Goal: Communication & Community: Answer question/provide support

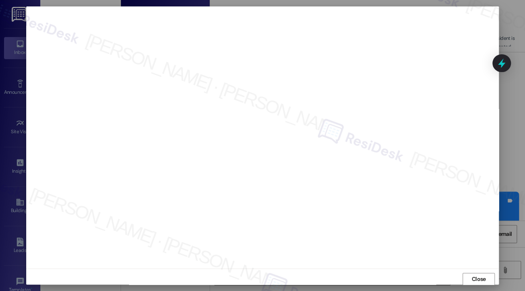
scroll to position [1, 0]
click at [479, 277] on span "Close" at bounding box center [479, 279] width 14 height 8
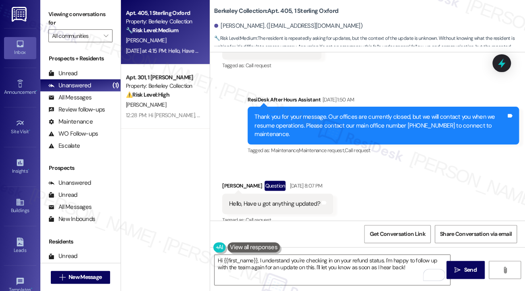
scroll to position [600, 0]
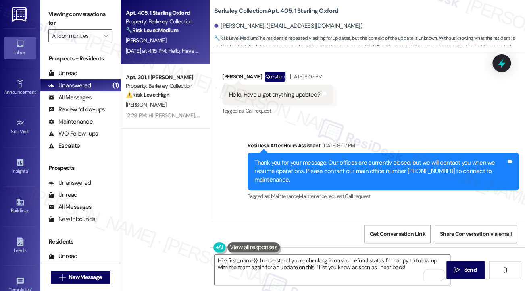
click at [292, 164] on div "Thank you for your message. Our offices are currently closed, but we will conta…" at bounding box center [380, 172] width 252 height 26
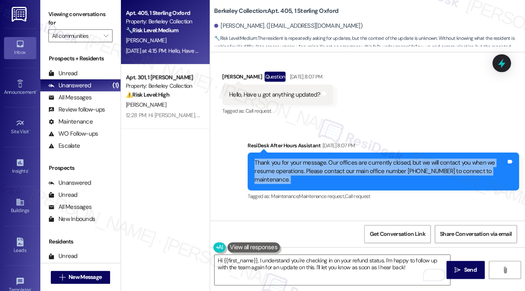
click at [292, 164] on div "Thank you for your message. Our offices are currently closed, but we will conta…" at bounding box center [380, 172] width 252 height 26
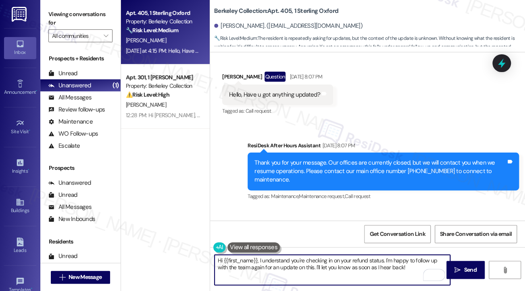
drag, startPoint x: 408, startPoint y: 277, endPoint x: 400, endPoint y: 267, distance: 12.3
click at [400, 267] on textarea "Hi {{first_name}}, I understand you're checking in on your refund status. I'm h…" at bounding box center [331, 270] width 235 height 30
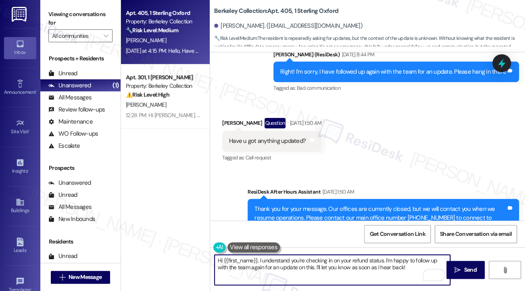
scroll to position [519, 0]
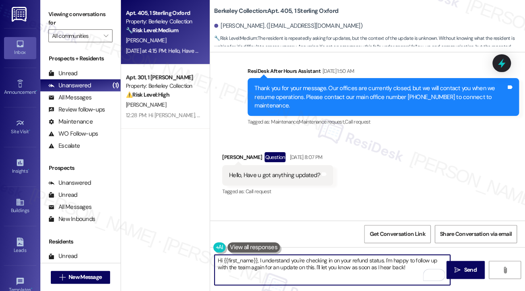
click at [410, 270] on textarea "Hi {{first_name}}, I understand you're checking in on your refund status. I'm h…" at bounding box center [331, 270] width 235 height 30
type textarea "Hi {{first_name}}, I understand you're checking in on your refund status. I'm h…"
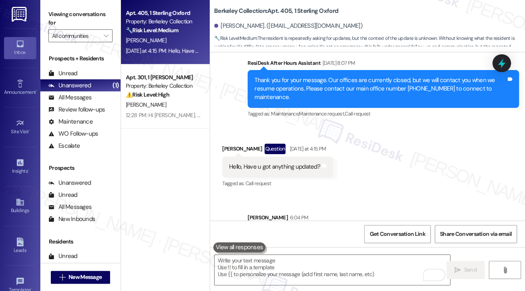
scroll to position [722, 0]
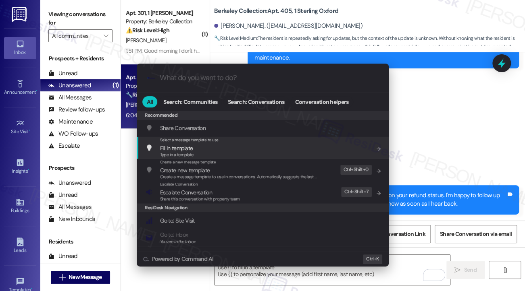
click at [441, 125] on div ".cls-1{fill:#0a055f;}.cls-2{fill:#0cc4c4;} resideskLogoBlueOrange All Search: C…" at bounding box center [262, 145] width 525 height 291
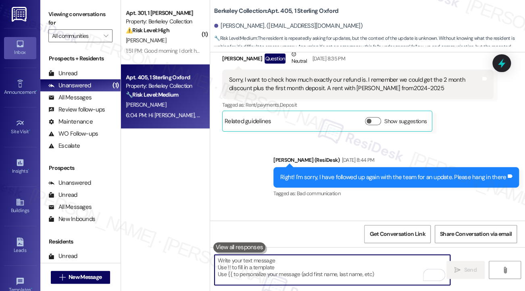
scroll to position [242, 0]
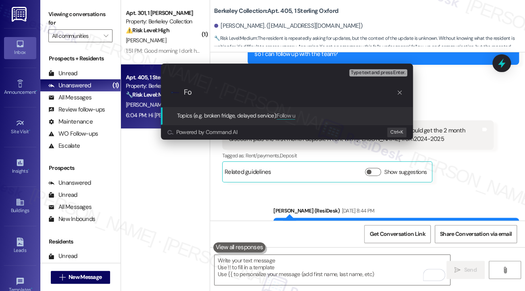
type input "F"
type input "Wants to know how much their refund is"
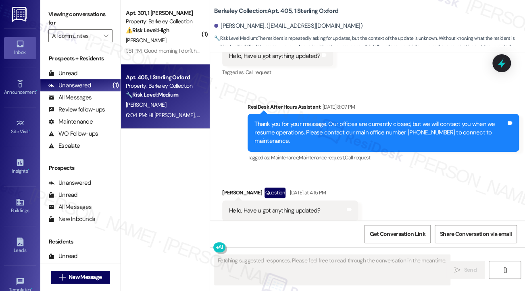
scroll to position [657, 0]
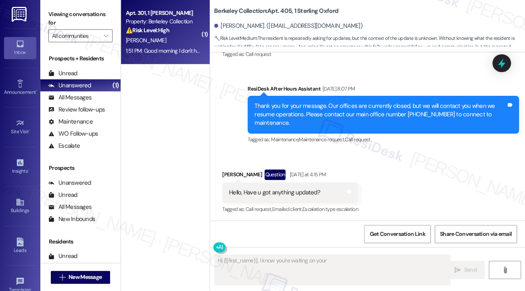
type textarea "Hi {{first_name}}, I know you're waiting on your"
click at [160, 43] on div "[PERSON_NAME]" at bounding box center [163, 40] width 76 height 10
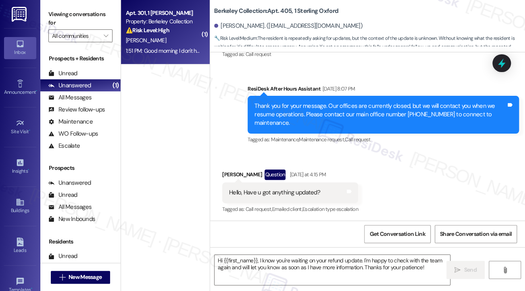
type textarea "Fetching suggested responses. Please feel free to read through the conversation…"
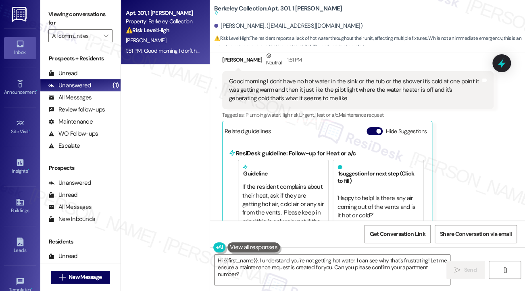
scroll to position [693, 0]
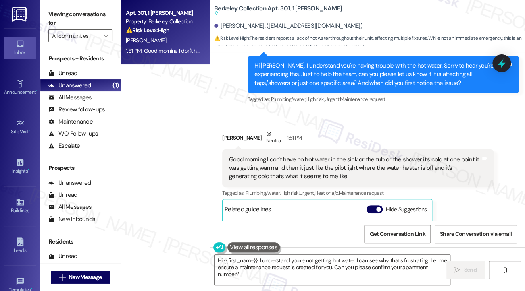
click at [280, 150] on div "Good morning I don't have no hot water in the sink or the tub or the shower it'…" at bounding box center [357, 169] width 271 height 38
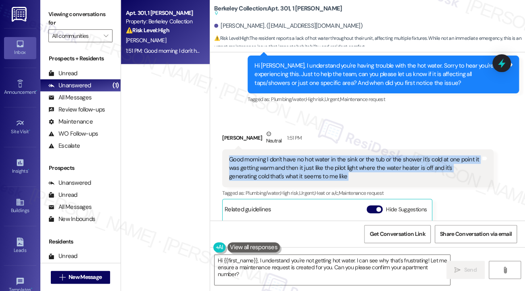
click at [280, 150] on div "Good morning I don't have no hot water in the sink or the tub or the shower it'…" at bounding box center [357, 169] width 271 height 38
click at [298, 156] on div "Good morning I don't have no hot water in the sink or the tub or the shower it'…" at bounding box center [355, 169] width 252 height 26
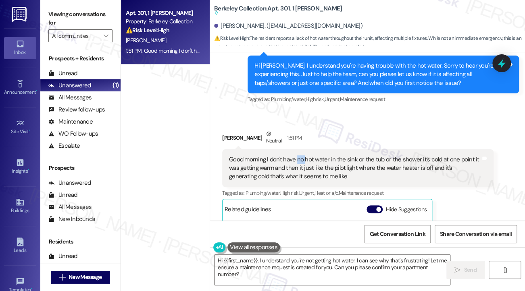
click at [298, 156] on div "Good morning I don't have no hot water in the sink or the tub or the shower it'…" at bounding box center [355, 169] width 252 height 26
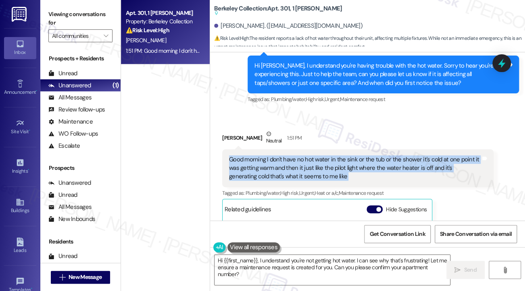
click at [298, 156] on div "Good morning I don't have no hot water in the sink or the tub or the shower it'…" at bounding box center [355, 169] width 252 height 26
click at [294, 162] on div "Good morning I don't have no hot water in the sink or the tub or the shower it'…" at bounding box center [355, 169] width 252 height 26
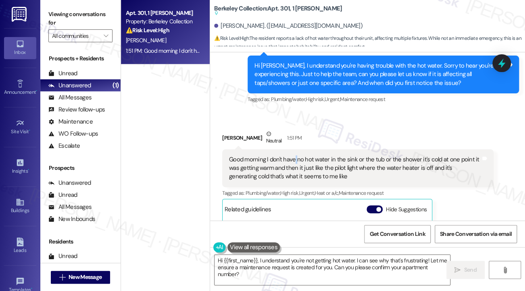
click at [294, 162] on div "Good morning I don't have no hot water in the sink or the tub or the shower it'…" at bounding box center [355, 169] width 252 height 26
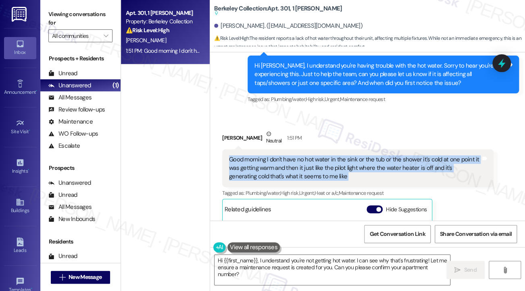
click at [294, 162] on div "Good morning I don't have no hot water in the sink or the tub or the shower it'…" at bounding box center [355, 169] width 252 height 26
click at [335, 166] on div "Good morning I don't have no hot water in the sink or the tub or the shower it'…" at bounding box center [355, 169] width 252 height 26
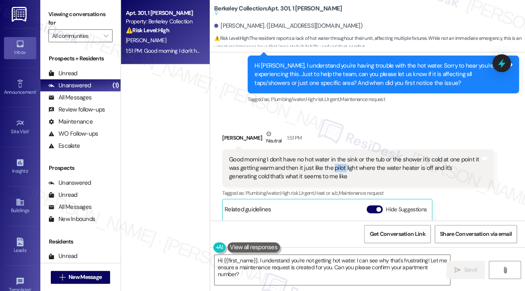
click at [335, 166] on div "Good morning I don't have no hot water in the sink or the tub or the shower it'…" at bounding box center [355, 169] width 252 height 26
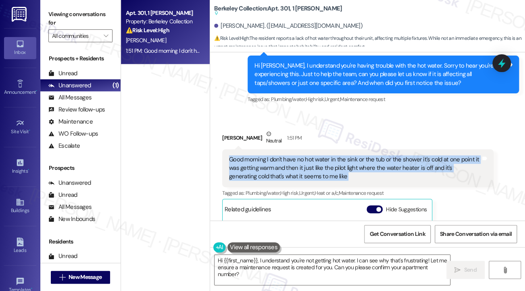
click at [335, 166] on div "Good morning I don't have no hot water in the sink or the tub or the shower it'…" at bounding box center [355, 169] width 252 height 26
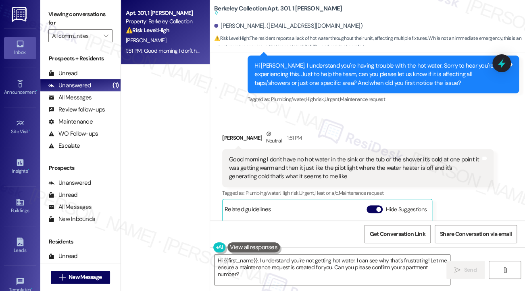
click at [355, 74] on div "Hi [PERSON_NAME], I understand you're having trouble with the hot water. Sorry …" at bounding box center [380, 75] width 252 height 26
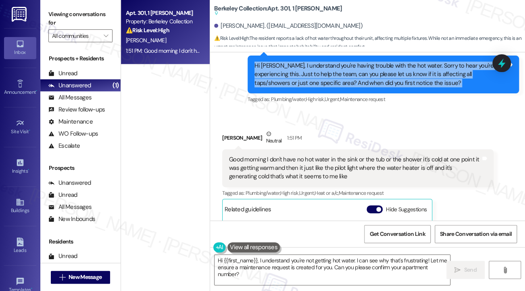
click at [355, 74] on div "Hi [PERSON_NAME], I understand you're having trouble with the hot water. Sorry …" at bounding box center [380, 75] width 252 height 26
copy div "Hi [PERSON_NAME], I understand you're having trouble with the hot water. Sorry …"
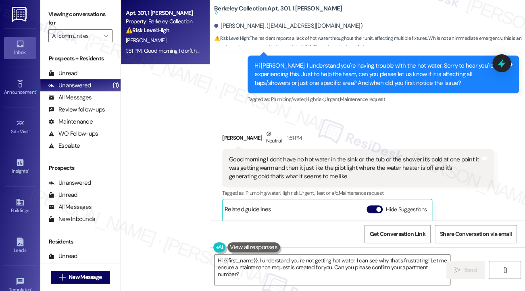
drag, startPoint x: 57, startPoint y: 17, endPoint x: 152, endPoint y: 69, distance: 108.6
click at [56, 17] on label "Viewing conversations for" at bounding box center [80, 18] width 64 height 21
click at [315, 162] on div "Good morning I don't have no hot water in the sink or the tub or the shower it'…" at bounding box center [355, 169] width 252 height 26
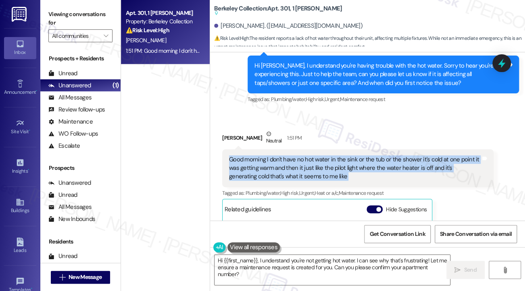
click at [315, 162] on div "Good morning I don't have no hot water in the sink or the tub or the shower it'…" at bounding box center [355, 169] width 252 height 26
copy div "Good morning I don't have no hot water in the sink or the tub or the shower it'…"
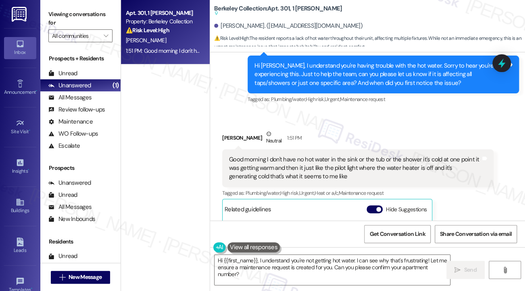
click at [62, 12] on label "Viewing conversations for" at bounding box center [80, 18] width 64 height 21
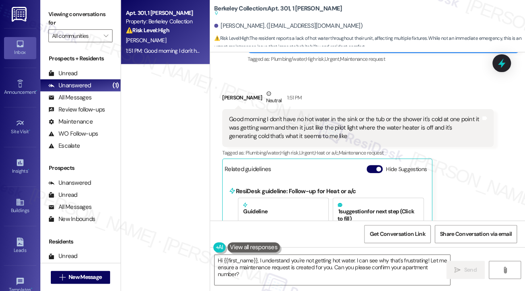
scroll to position [734, 0]
click at [348, 128] on div "Good morning I don't have no hot water in the sink or the tub or the shower it'…" at bounding box center [355, 128] width 252 height 26
click at [347, 127] on div "Good morning I don't have no hot water in the sink or the tub or the shower it'…" at bounding box center [355, 128] width 252 height 26
click at [391, 128] on div "Good morning I don't have no hot water in the sink or the tub or the shower it'…" at bounding box center [355, 128] width 252 height 26
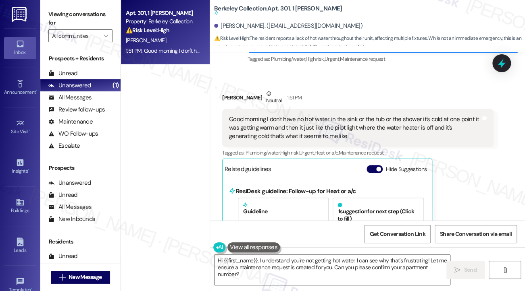
click at [391, 128] on div "Good morning I don't have no hot water in the sink or the tub or the shower it'…" at bounding box center [355, 128] width 252 height 26
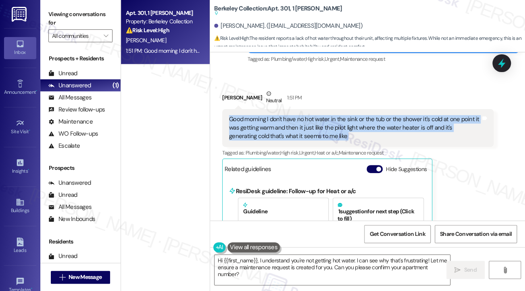
click at [391, 128] on div "Good morning I don't have no hot water in the sink or the tub or the shower it'…" at bounding box center [355, 128] width 252 height 26
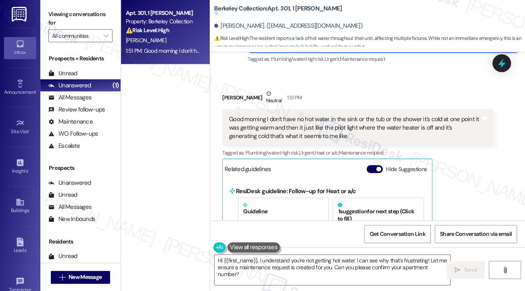
click at [59, 17] on label "Viewing conversations for" at bounding box center [80, 18] width 64 height 21
click at [288, 256] on textarea "Hi {{first_name}}, I understand you're not getting hot water. I can see why tha…" at bounding box center [331, 270] width 235 height 30
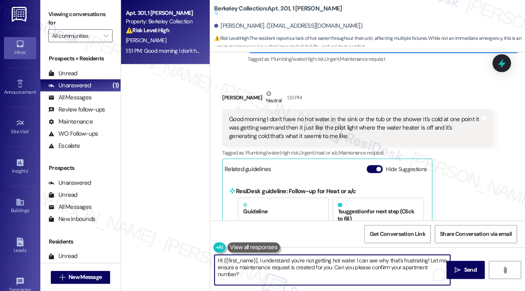
click at [288, 256] on textarea "Hi {{first_name}}, I understand you're not getting hot water. I can see why tha…" at bounding box center [331, 270] width 235 height 30
paste textarea "Thank you for the details—that’s very helpful. I’ll share this with the mainten…"
drag, startPoint x: 280, startPoint y: 259, endPoint x: 275, endPoint y: 258, distance: 5.3
click at [275, 258] on textarea "Thank you for the details—that’s very helpful. I’ll share this with the mainten…" at bounding box center [331, 270] width 235 height 30
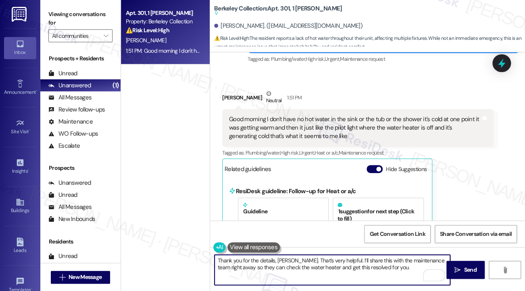
drag, startPoint x: 401, startPoint y: 264, endPoint x: 394, endPoint y: 265, distance: 7.7
click at [394, 265] on textarea "Thank you for the details, [PERSON_NAME]. That’s very helpful. I’ll share this …" at bounding box center [331, 270] width 235 height 30
click at [401, 261] on textarea "Thank you for the details, [PERSON_NAME]. That’s very helpful. I’ll share this …" at bounding box center [331, 270] width 235 height 30
drag, startPoint x: 383, startPoint y: 265, endPoint x: 343, endPoint y: 259, distance: 40.8
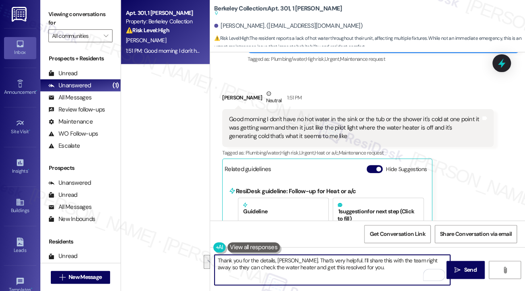
click at [343, 259] on textarea "Thank you for the details, [PERSON_NAME]. That’s very helpful. I’ll share this …" at bounding box center [331, 270] width 235 height 30
click at [348, 259] on textarea "Thank you for the details, [PERSON_NAME]. That’s very helpful. I’ll share this …" at bounding box center [331, 270] width 235 height 30
drag, startPoint x: 330, startPoint y: 281, endPoint x: 274, endPoint y: 268, distance: 58.0
click at [274, 268] on textarea "Thank you for the details, [PERSON_NAME]. That’s very helpful. I’ll submit a wo…" at bounding box center [331, 270] width 235 height 30
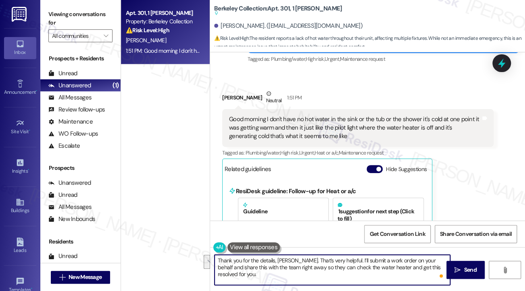
click at [274, 268] on textarea "Thank you for the details, [PERSON_NAME]. That’s very helpful. I’ll submit a wo…" at bounding box center [331, 270] width 235 height 30
drag, startPoint x: 274, startPoint y: 268, endPoint x: 298, endPoint y: 267, distance: 24.2
click at [298, 267] on textarea "Thank you for the details, [PERSON_NAME]. That’s very helpful. I’ll submit a wo…" at bounding box center [331, 270] width 235 height 30
drag, startPoint x: 334, startPoint y: 283, endPoint x: 395, endPoint y: 266, distance: 63.8
click at [363, 269] on textarea "Thank you for the details, [PERSON_NAME]. That’s very helpful. I’ll submit a wo…" at bounding box center [331, 270] width 235 height 30
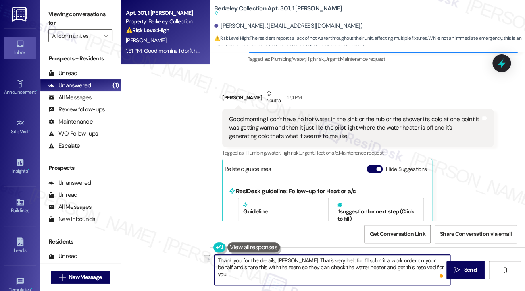
drag, startPoint x: 429, startPoint y: 266, endPoint x: 358, endPoint y: 266, distance: 71.8
click at [358, 266] on textarea "Thank you for the details, [PERSON_NAME]. That’s very helpful. I’ll submit a wo…" at bounding box center [331, 270] width 235 height 30
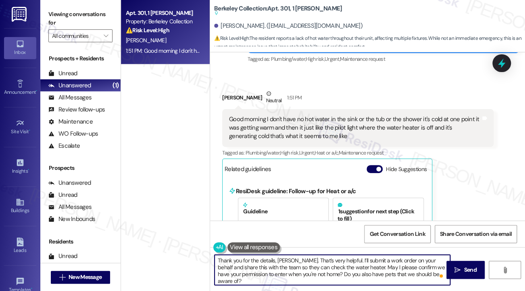
drag, startPoint x: 323, startPoint y: 273, endPoint x: 318, endPoint y: 272, distance: 4.9
click at [318, 272] on textarea "Thank you for the details, [PERSON_NAME]. That’s very helpful. I’ll submit a wo…" at bounding box center [331, 270] width 235 height 30
click at [366, 271] on textarea "Thank you for the details, [PERSON_NAME]. That’s very helpful. I’ll submit a wo…" at bounding box center [331, 270] width 235 height 30
click at [367, 271] on textarea "Thank you for the details, [PERSON_NAME]. That’s very helpful. I’ll submit a wo…" at bounding box center [331, 270] width 235 height 30
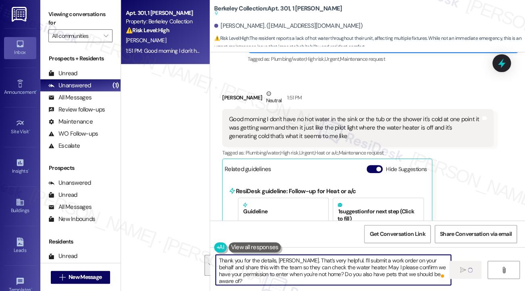
type textarea "Thank you for the details, [PERSON_NAME]. That’s very helpful. I’ll submit a wo…"
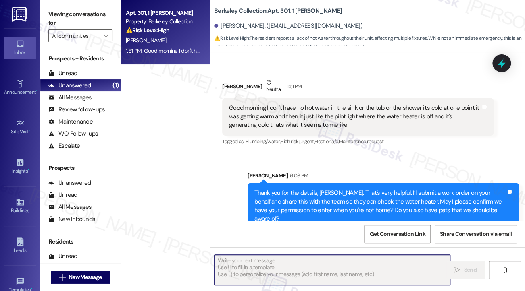
scroll to position [752, 0]
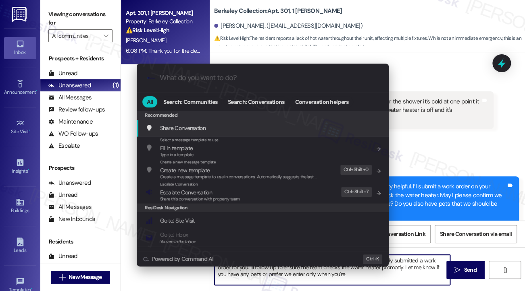
type textarea "Hi {{first_name}}, I understand you're not getting any hot water. I've already …"
type input "m"
type textarea "Hi {{first_name}}, I understand you're not getting any hot water. I've already …"
type input "mod"
type textarea "Hi {{first_name}}, I understand you're not getting any hot water. I've already …"
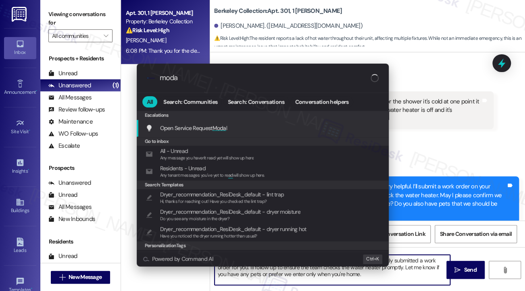
type input "modal"
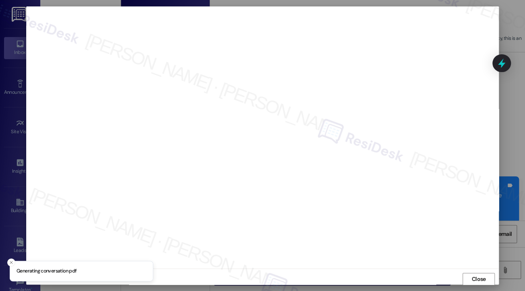
scroll to position [1, 0]
click at [475, 274] on span "Close" at bounding box center [478, 279] width 17 height 12
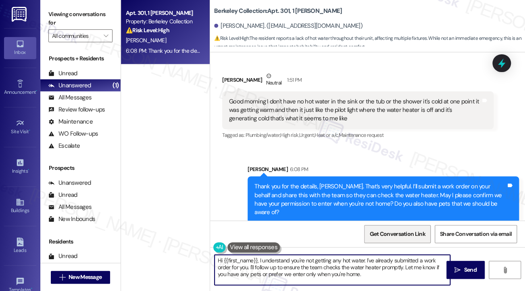
click at [417, 227] on span "Get Conversation Link" at bounding box center [397, 234] width 59 height 17
click at [391, 240] on span "Get Conversation Link" at bounding box center [397, 234] width 59 height 17
click at [381, 170] on div "[PERSON_NAME] 6:08 PM" at bounding box center [383, 170] width 271 height 11
